Goal: Communication & Community: Answer question/provide support

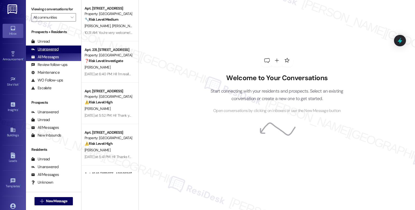
click at [55, 52] on div "Unanswered" at bounding box center [44, 49] width 27 height 5
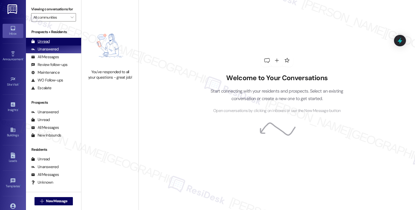
click at [46, 44] on div "Unread" at bounding box center [40, 41] width 19 height 5
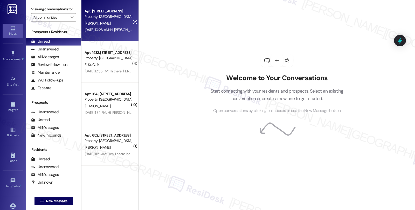
click at [106, 21] on div "[PERSON_NAME]" at bounding box center [108, 23] width 49 height 6
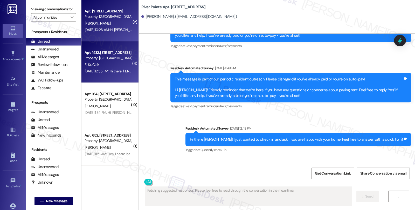
scroll to position [316, 0]
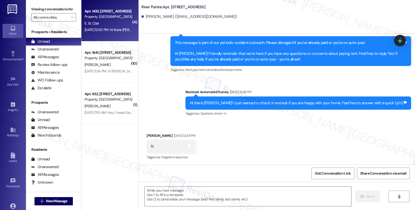
click at [108, 23] on div "E. St. Clair" at bounding box center [108, 23] width 49 height 6
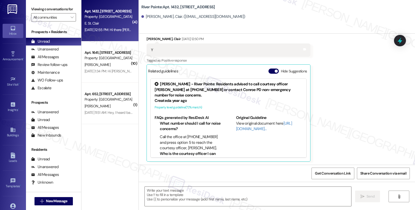
scroll to position [714, 0]
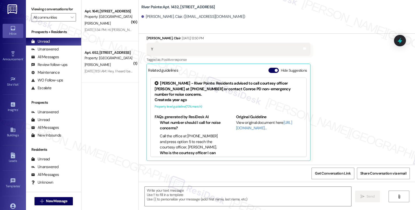
click at [110, 59] on div "Property: [GEOGRAPHIC_DATA]" at bounding box center [108, 57] width 48 height 5
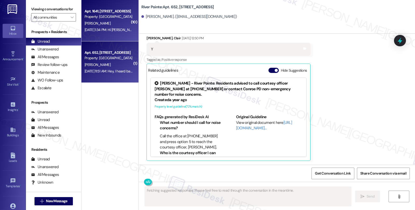
scroll to position [441, 0]
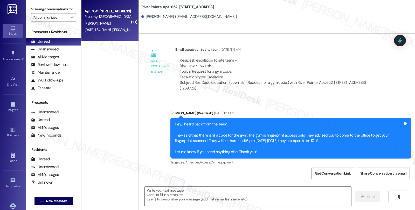
click at [109, 22] on div "[PERSON_NAME]" at bounding box center [108, 23] width 49 height 6
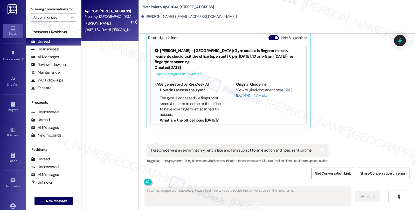
scroll to position [1549, 0]
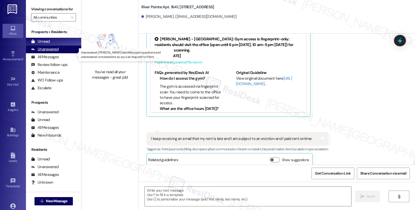
click at [61, 53] on div "Unanswered (0)" at bounding box center [53, 50] width 55 height 8
